Goal: Information Seeking & Learning: Understand process/instructions

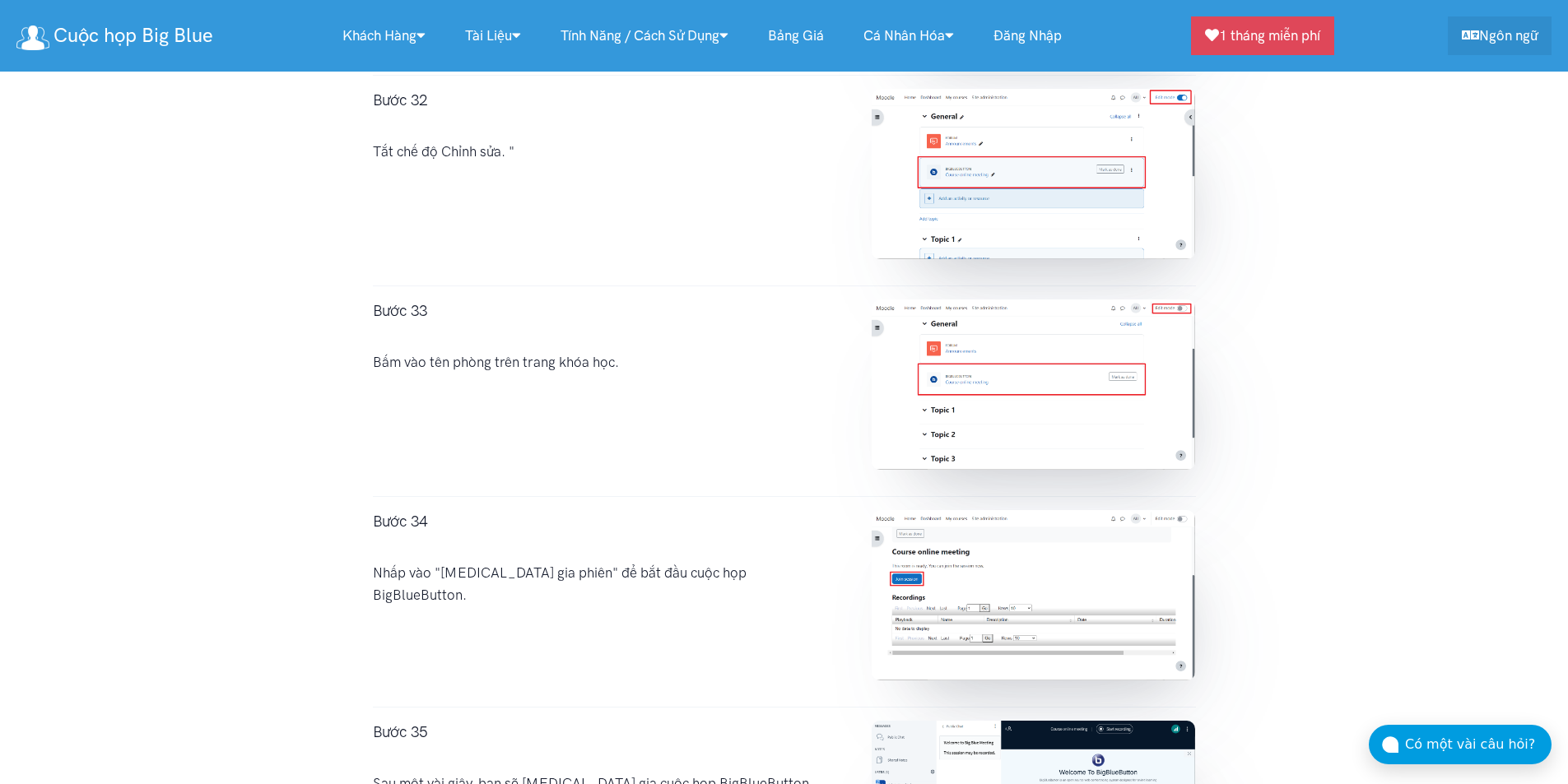
scroll to position [7823, 0]
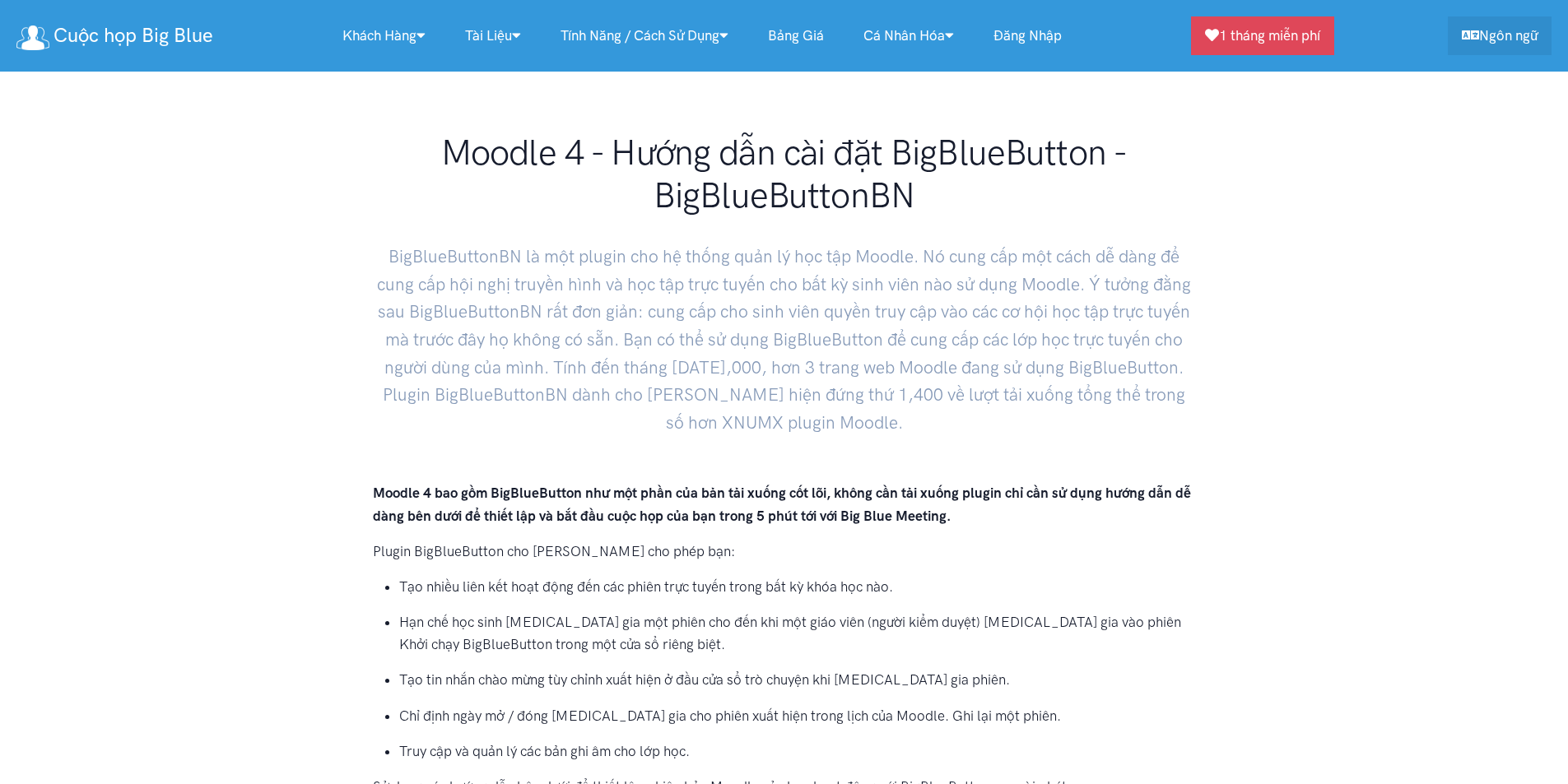
scroll to position [7823, 0]
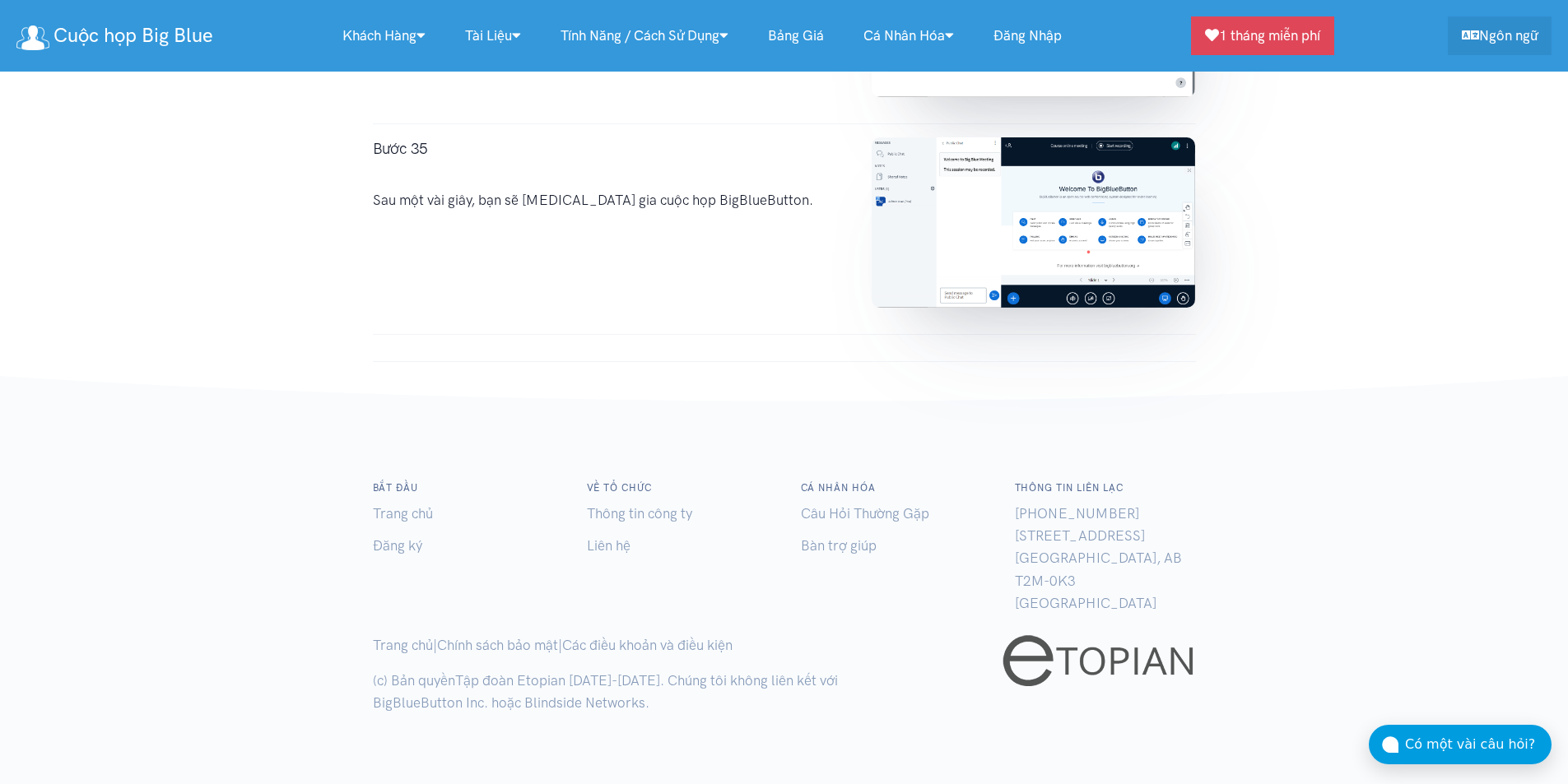
click at [552, 385] on div at bounding box center [784, 388] width 856 height 26
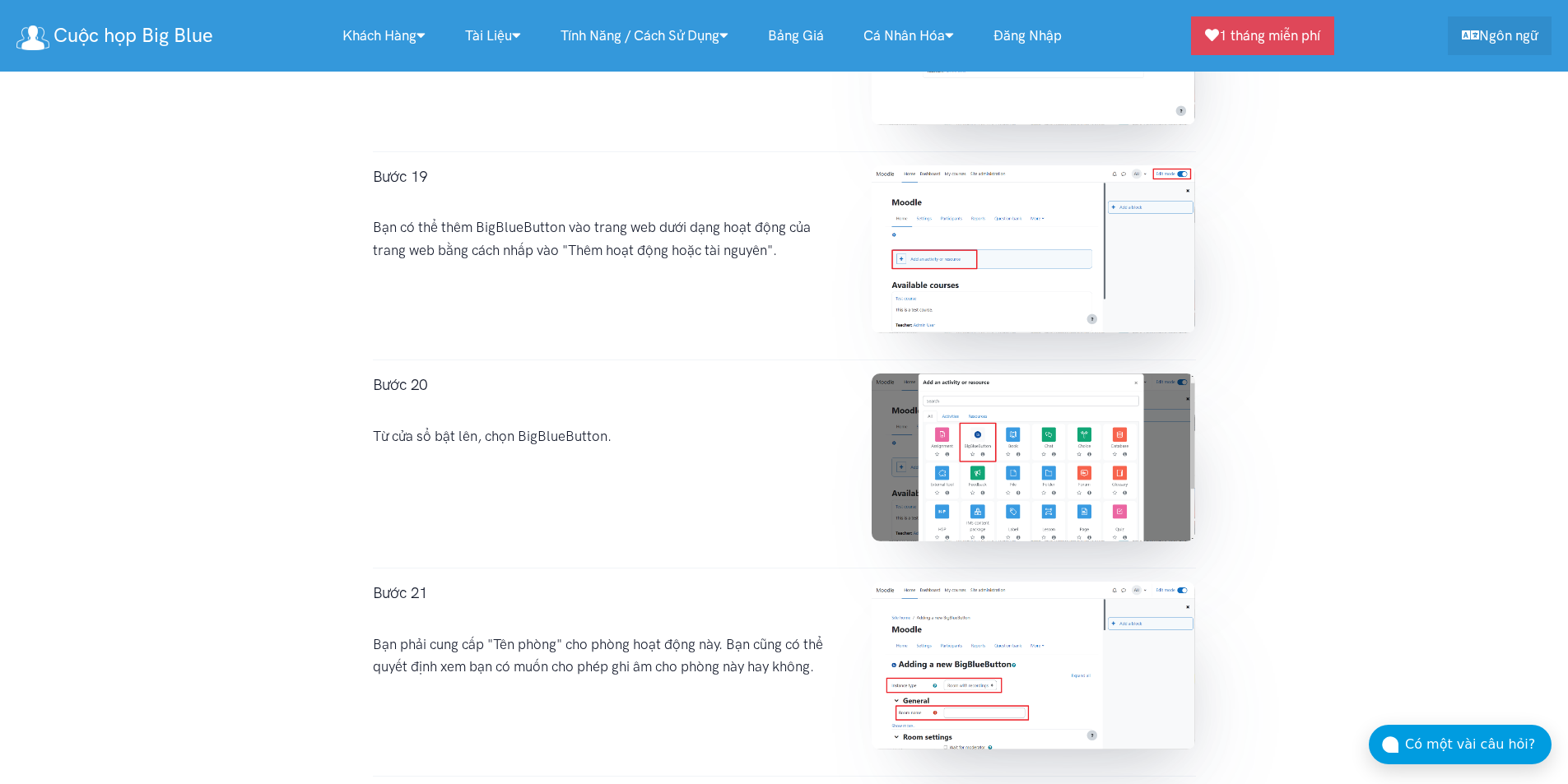
scroll to position [4752, 0]
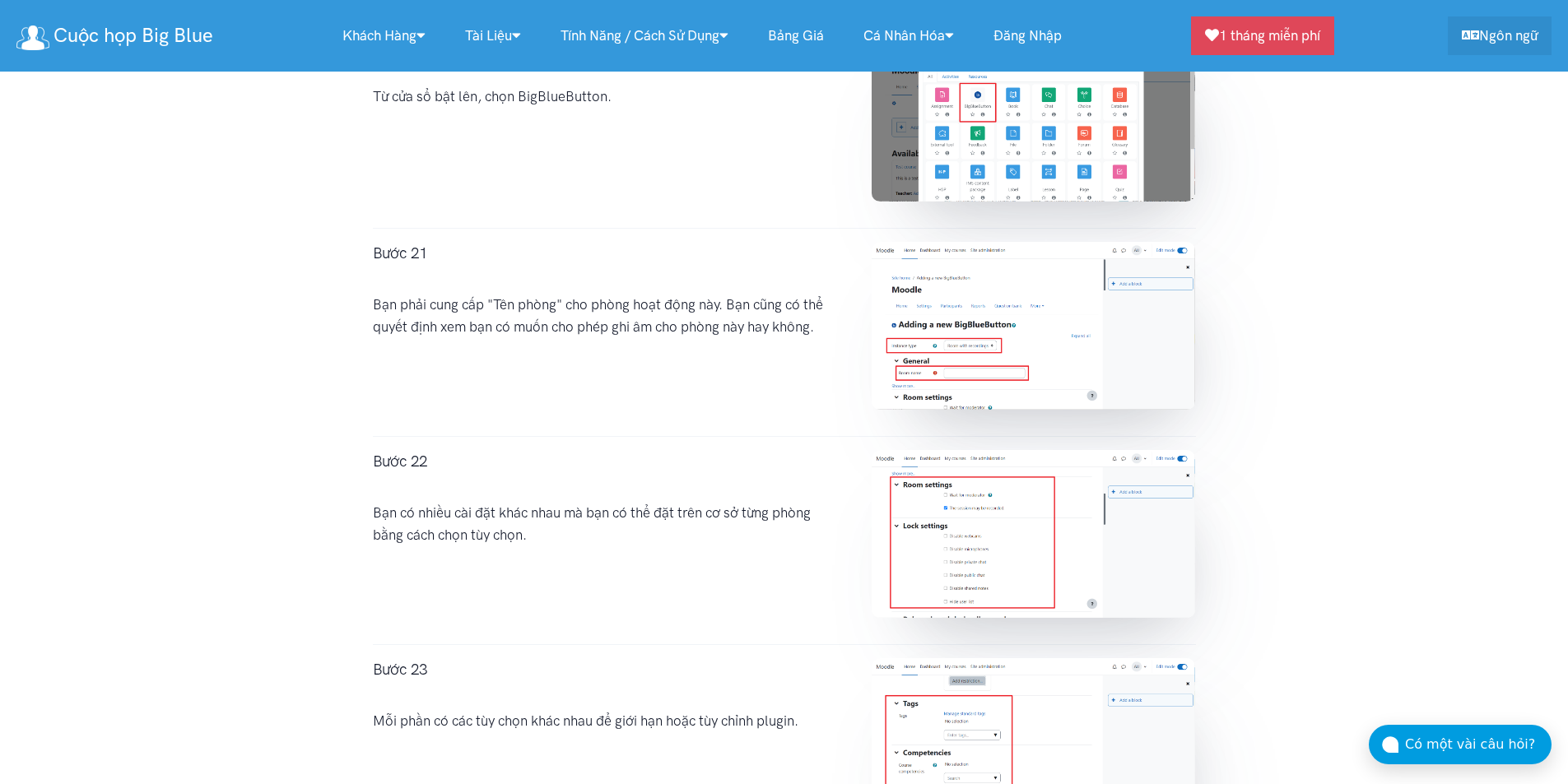
click at [927, 274] on img at bounding box center [1033, 326] width 323 height 168
click at [945, 306] on img at bounding box center [1033, 326] width 323 height 168
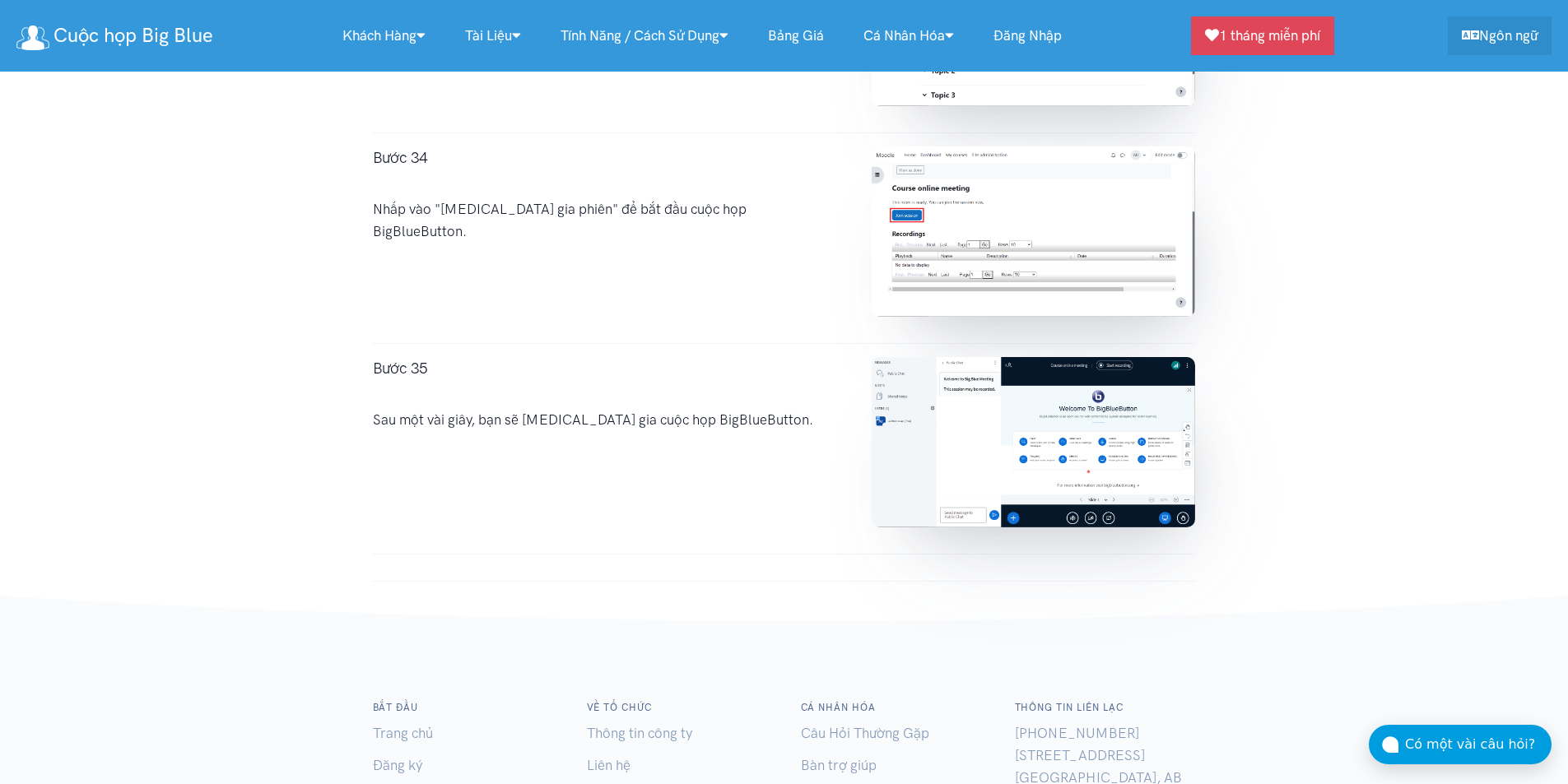
scroll to position [7823, 0]
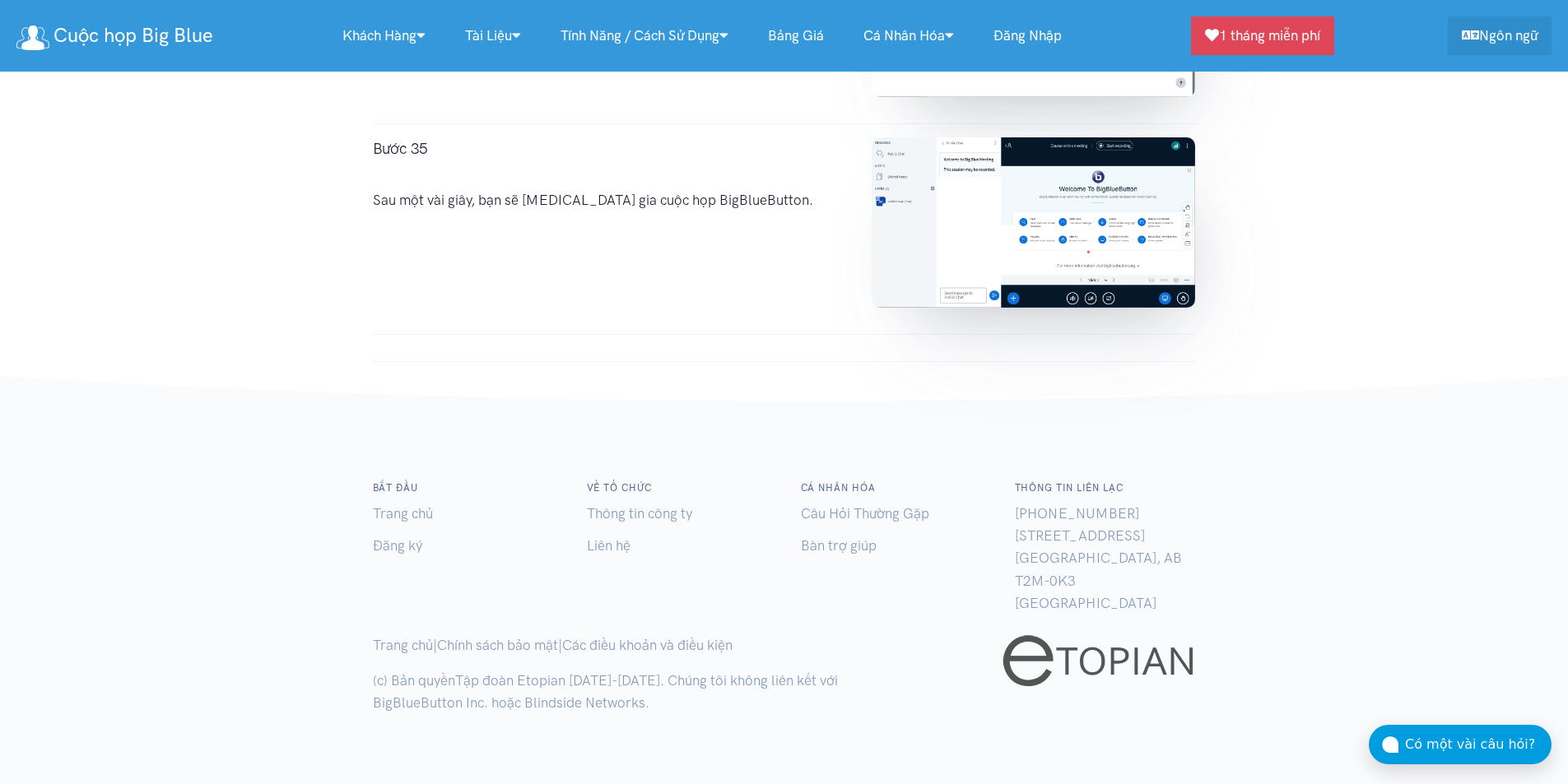
click at [703, 397] on div at bounding box center [784, 388] width 856 height 26
